Goal: Information Seeking & Learning: Learn about a topic

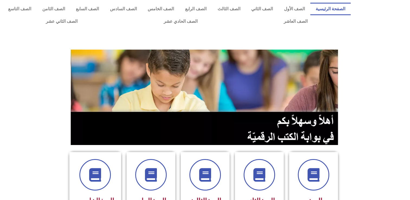
click at [392, 122] on section at bounding box center [205, 97] width 410 height 103
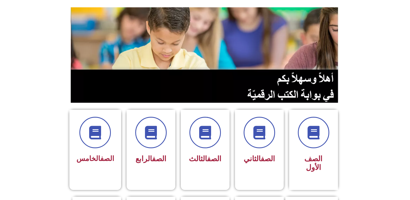
scroll to position [43, 0]
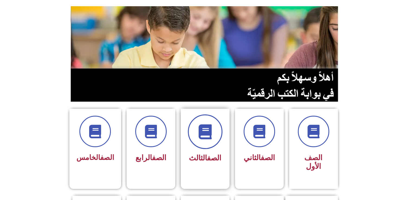
click at [213, 129] on span at bounding box center [205, 131] width 35 height 35
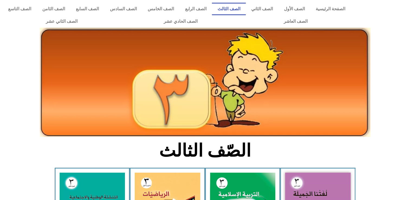
click at [383, 135] on div at bounding box center [205, 95] width 410 height 90
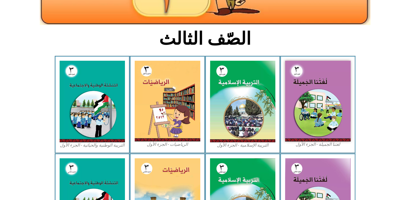
scroll to position [111, 0]
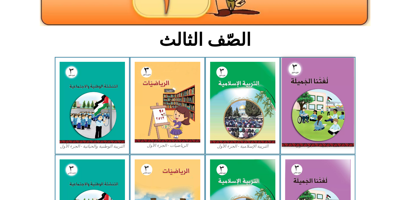
drag, startPoint x: 323, startPoint y: 100, endPoint x: 312, endPoint y: 92, distance: 14.3
click at [312, 92] on img at bounding box center [318, 102] width 72 height 89
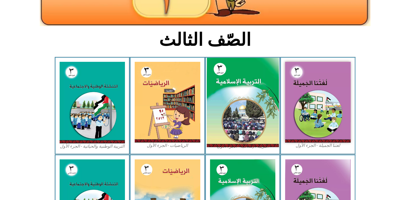
click at [239, 84] on img at bounding box center [242, 103] width 72 height 90
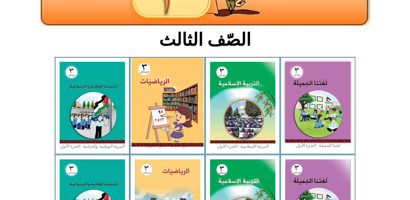
click at [160, 96] on img at bounding box center [167, 102] width 72 height 89
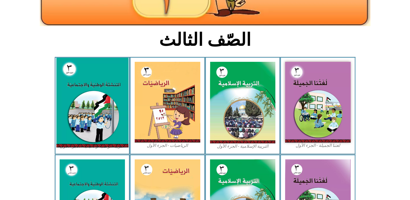
click at [106, 127] on img at bounding box center [92, 103] width 72 height 90
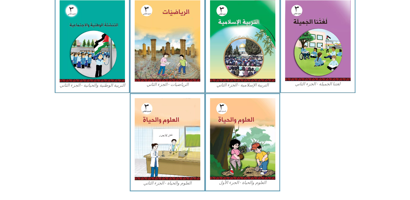
scroll to position [284, 0]
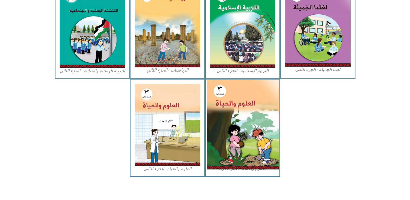
click at [248, 140] on img at bounding box center [242, 125] width 72 height 90
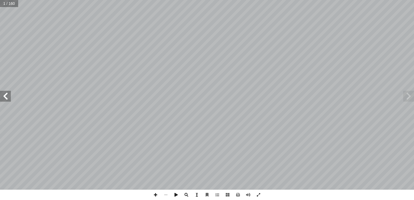
click at [196, 196] on span at bounding box center [197, 195] width 10 height 10
click at [196, 194] on span at bounding box center [197, 195] width 10 height 10
click at [207, 194] on span at bounding box center [207, 195] width 10 height 10
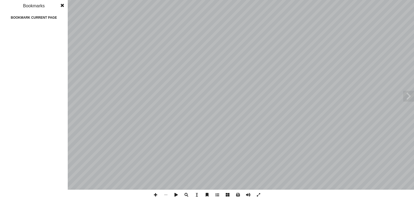
click at [207, 194] on span at bounding box center [207, 195] width 10 height 10
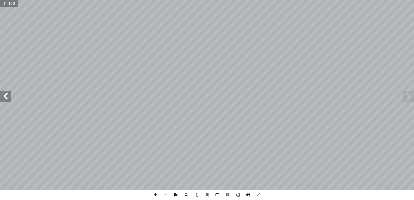
click at [408, 100] on span at bounding box center [408, 96] width 11 height 11
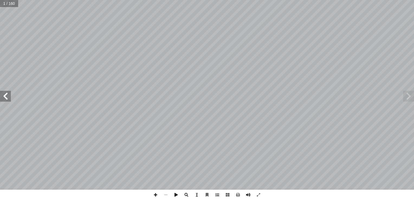
click at [10, 93] on span at bounding box center [5, 96] width 11 height 11
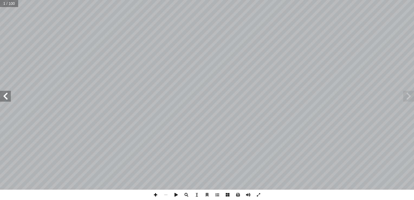
click at [156, 193] on span at bounding box center [155, 195] width 10 height 10
click at [166, 195] on span at bounding box center [166, 195] width 10 height 10
